Goal: Task Accomplishment & Management: Use online tool/utility

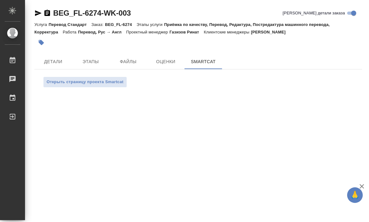
scroll to position [21, 0]
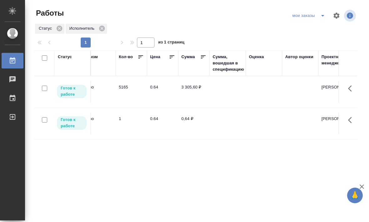
click at [314, 17] on div "мои заказы" at bounding box center [310, 16] width 38 height 10
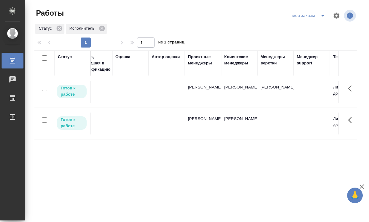
scroll to position [0, 550]
click at [304, 93] on td at bounding box center [311, 92] width 36 height 22
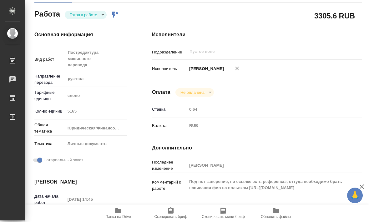
scroll to position [162, -3]
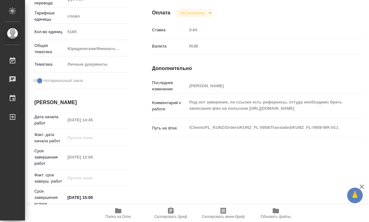
type textarea "x"
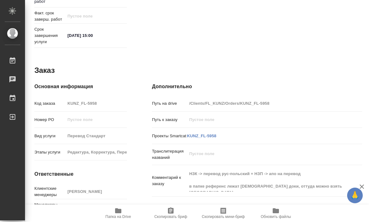
scroll to position [324, 0]
type textarea "x"
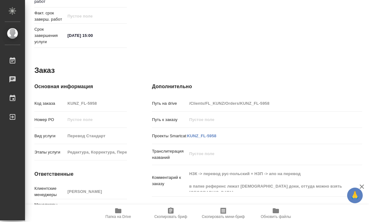
type textarea "x"
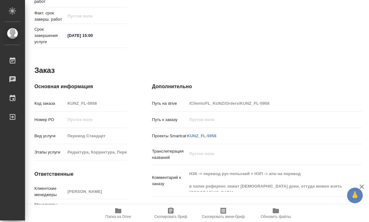
type textarea "x"
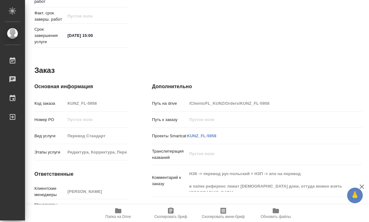
type textarea "x"
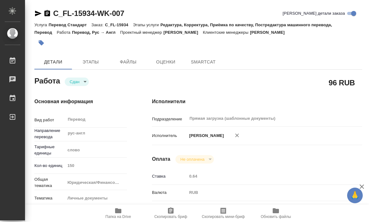
type textarea "x"
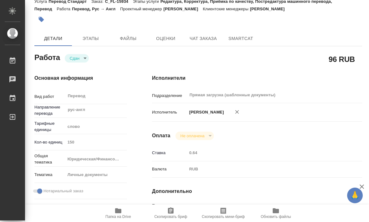
scroll to position [23, 0]
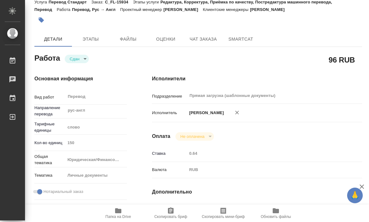
type textarea "x"
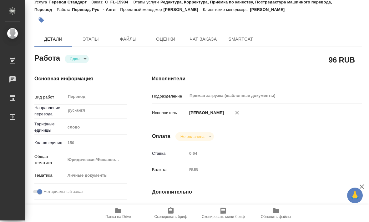
scroll to position [21, 0]
type textarea "x"
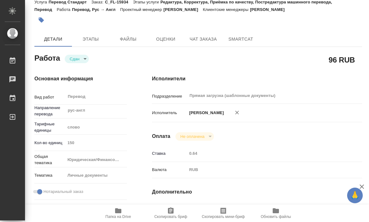
type textarea "x"
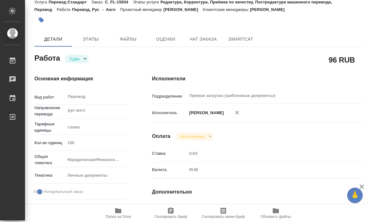
type textarea "x"
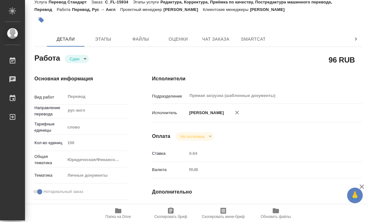
type textarea "x"
